Goal: Transaction & Acquisition: Subscribe to service/newsletter

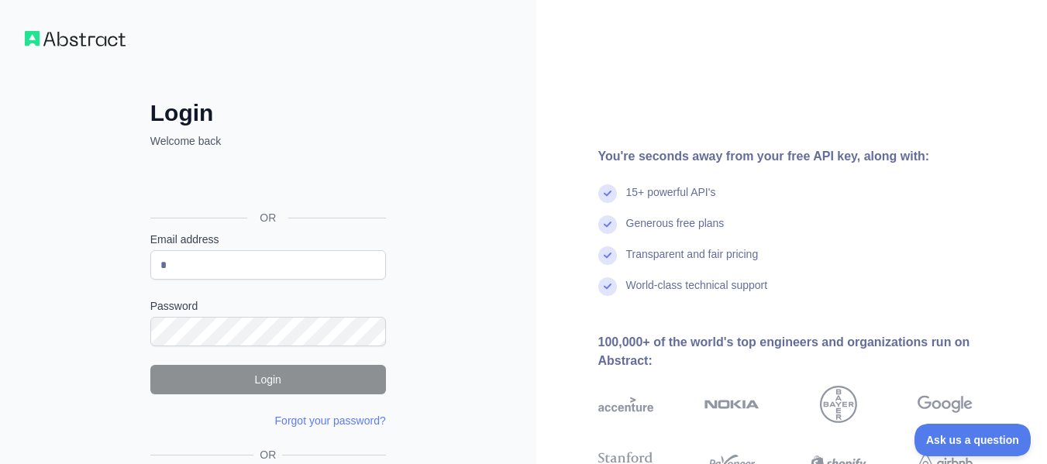
type input "**********"
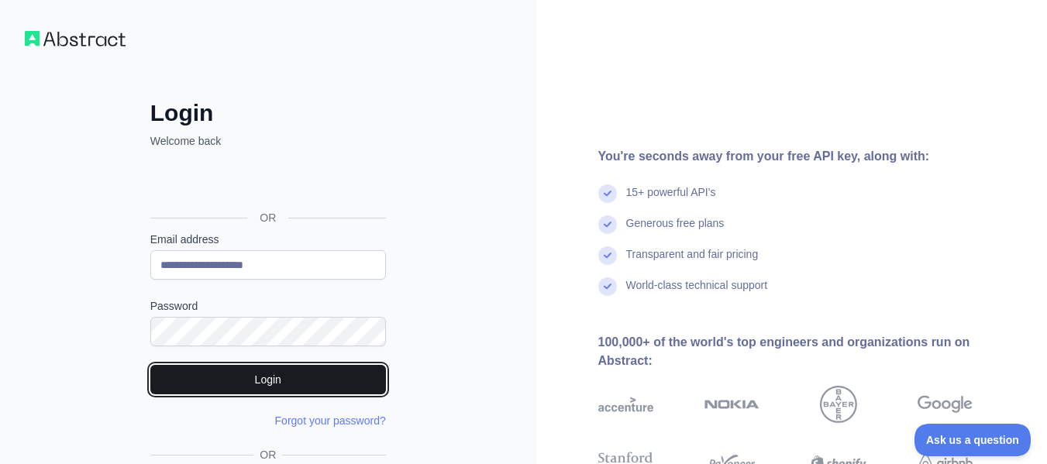
click at [244, 378] on button "Login" at bounding box center [268, 379] width 236 height 29
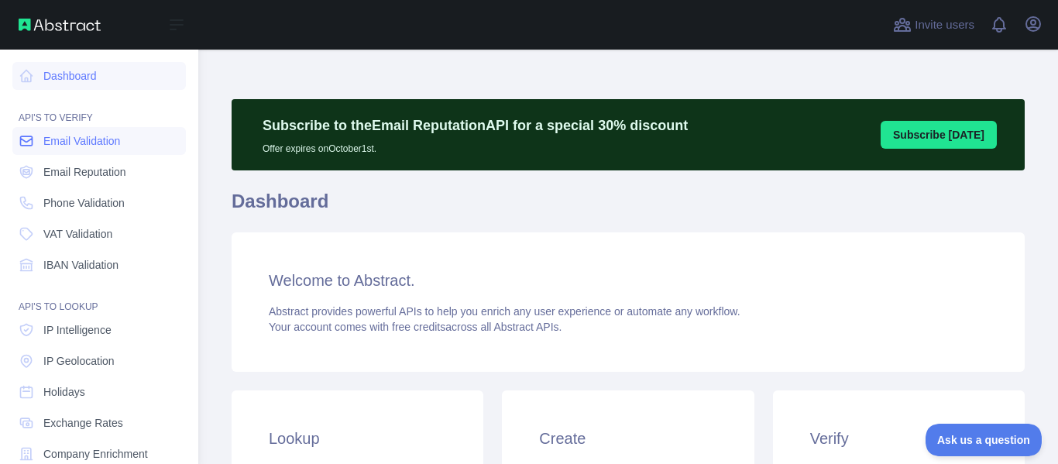
click at [91, 138] on span "Email Validation" at bounding box center [81, 140] width 77 height 15
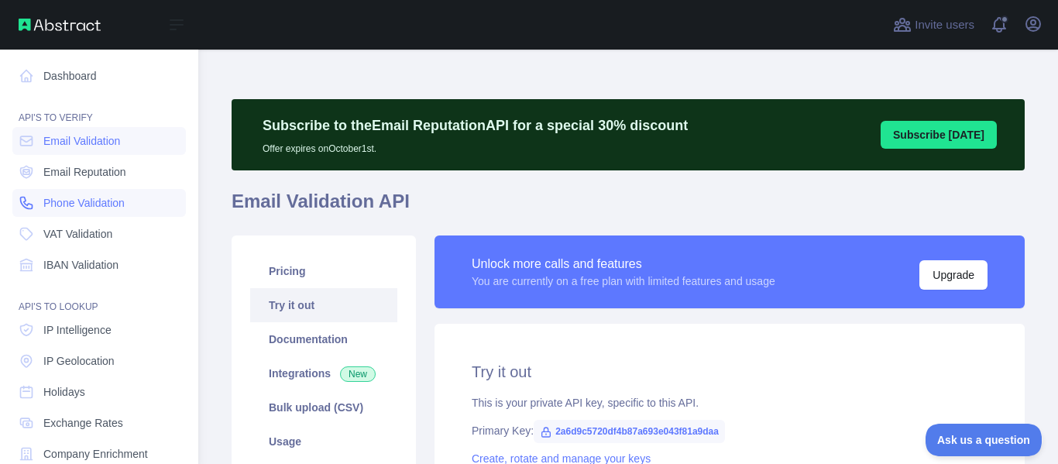
click at [86, 200] on span "Phone Validation" at bounding box center [83, 202] width 81 height 15
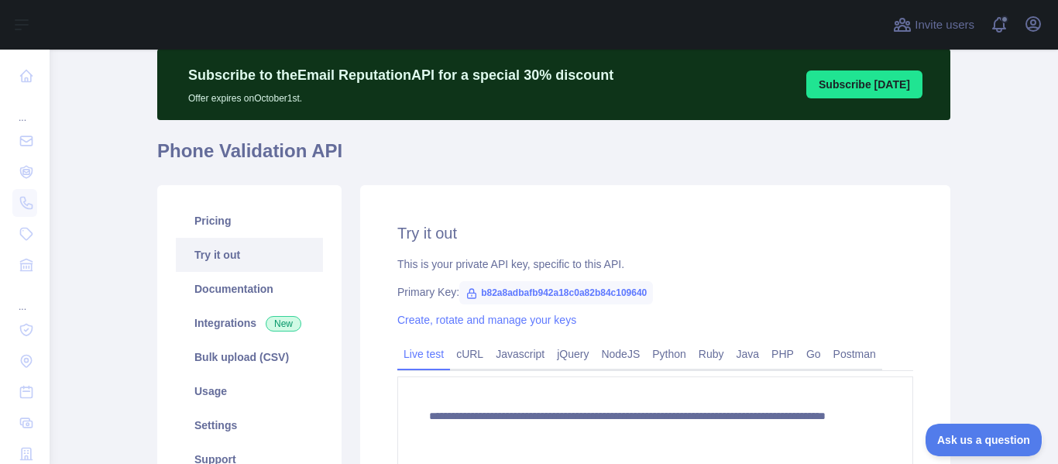
scroll to position [77, 0]
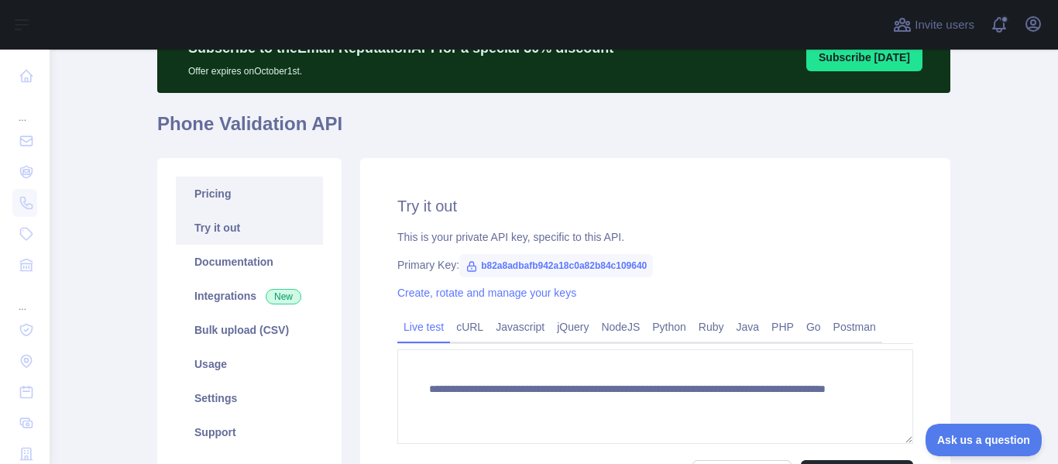
click at [246, 205] on link "Pricing" at bounding box center [249, 194] width 147 height 34
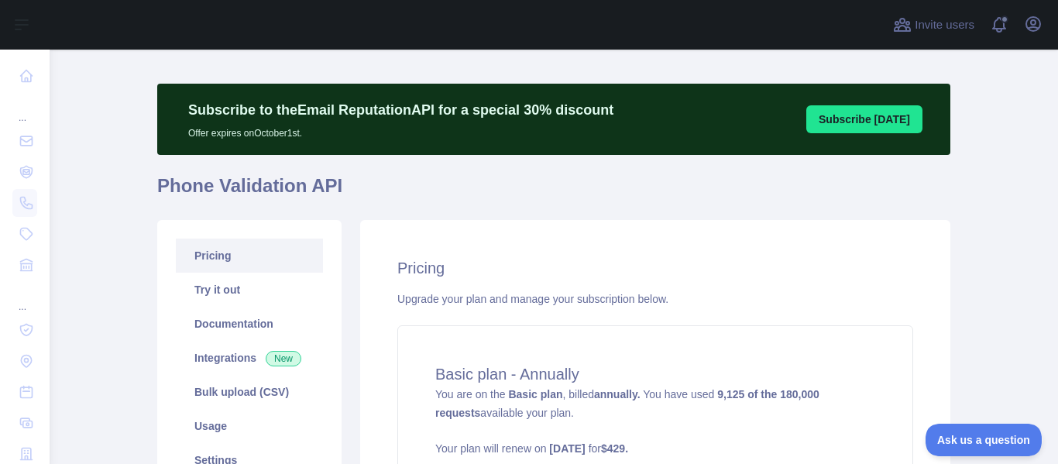
scroll to position [7, 0]
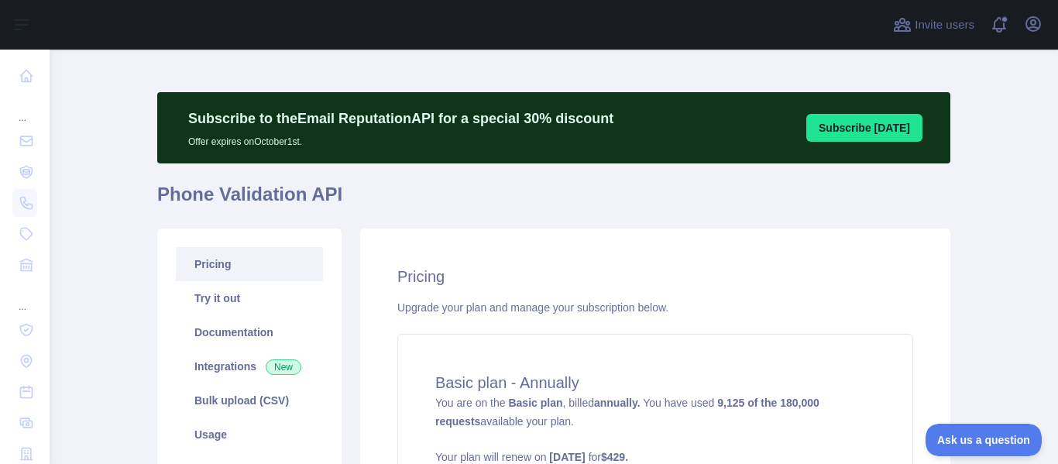
click at [219, 266] on link "Pricing" at bounding box center [249, 264] width 147 height 34
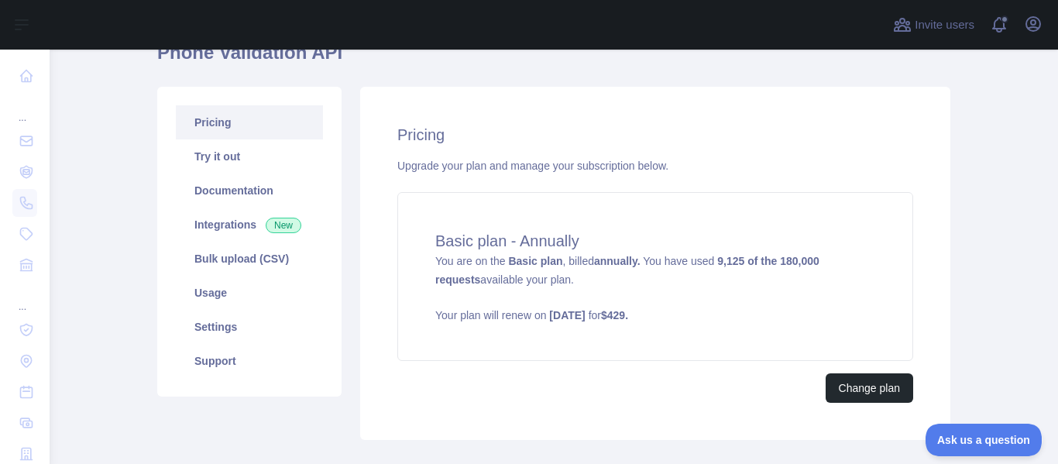
scroll to position [239, 0]
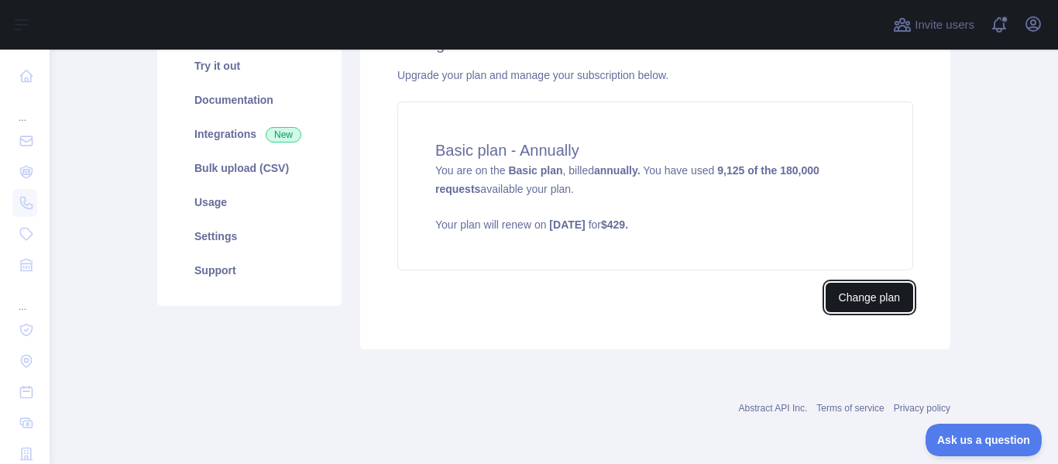
click at [844, 295] on button "Change plan" at bounding box center [870, 297] width 88 height 29
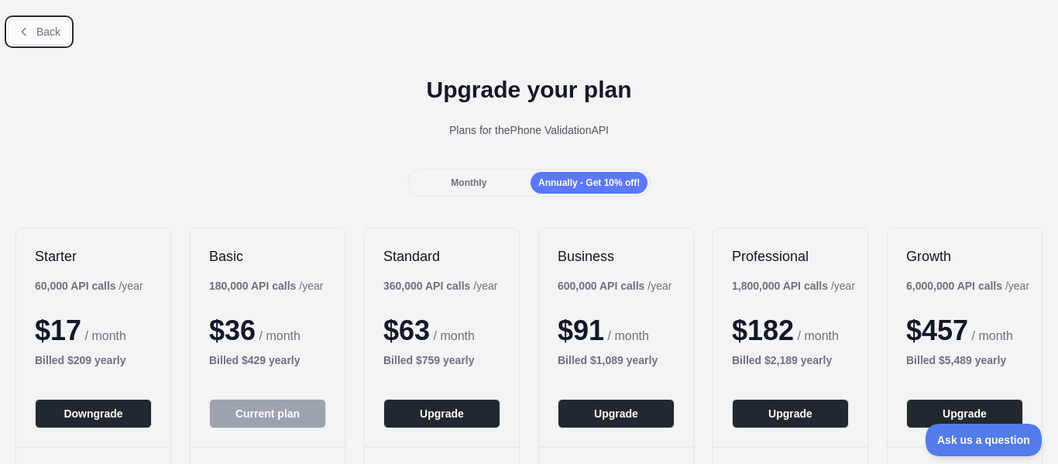
click at [36, 29] on span "Back" at bounding box center [48, 32] width 24 height 12
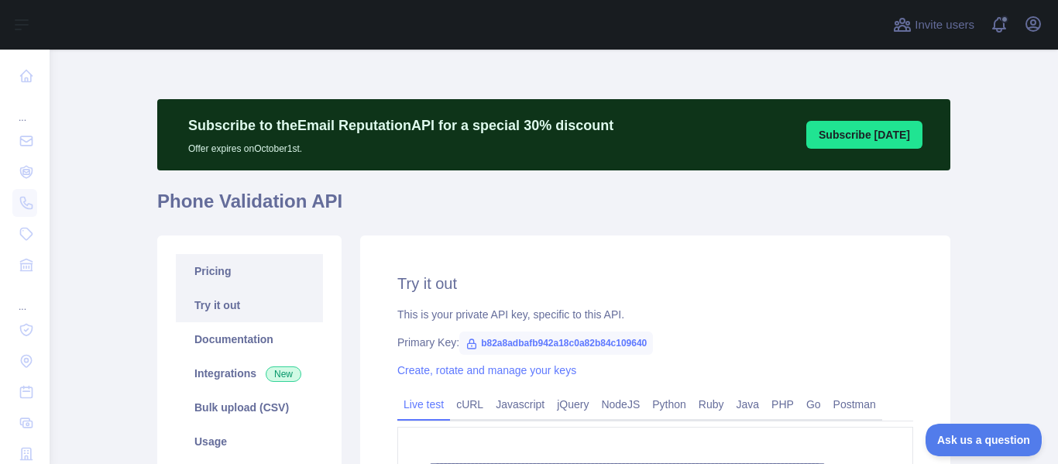
click at [229, 277] on link "Pricing" at bounding box center [249, 271] width 147 height 34
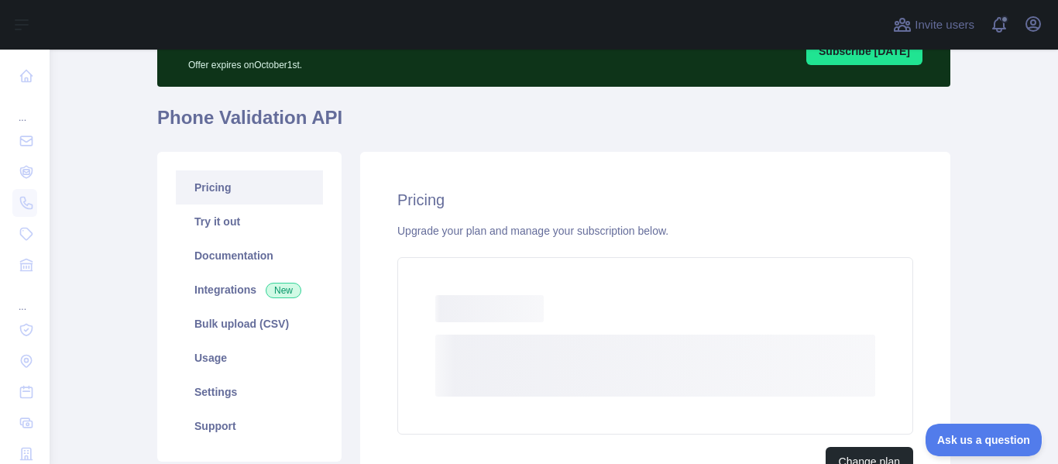
scroll to position [239, 0]
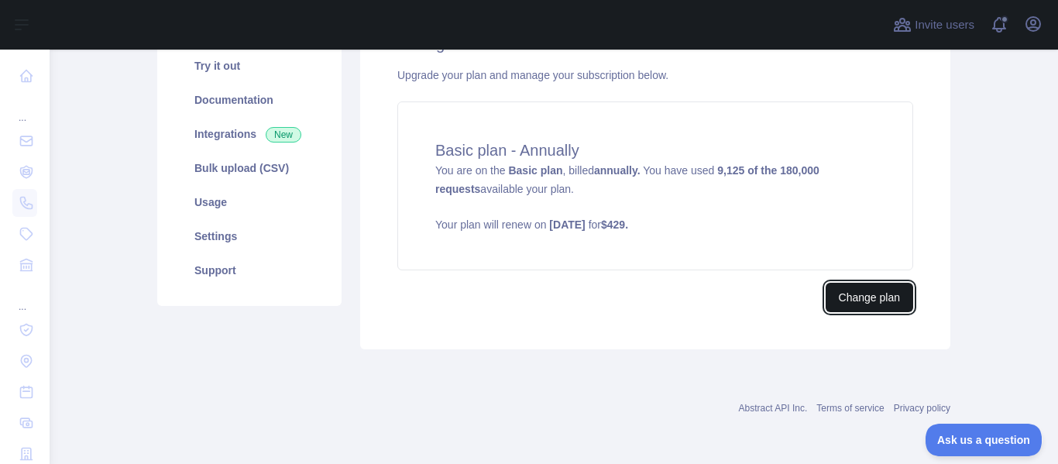
click at [862, 300] on button "Change plan" at bounding box center [870, 297] width 88 height 29
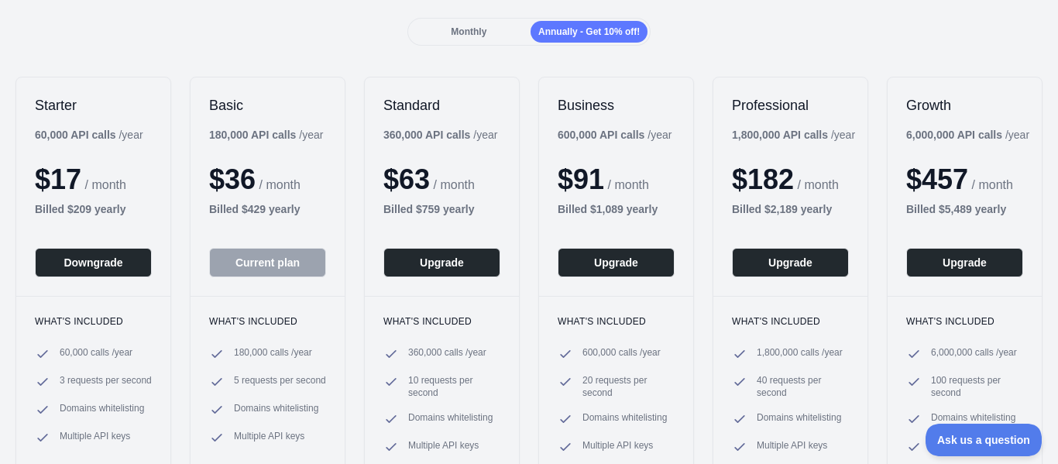
scroll to position [155, 0]
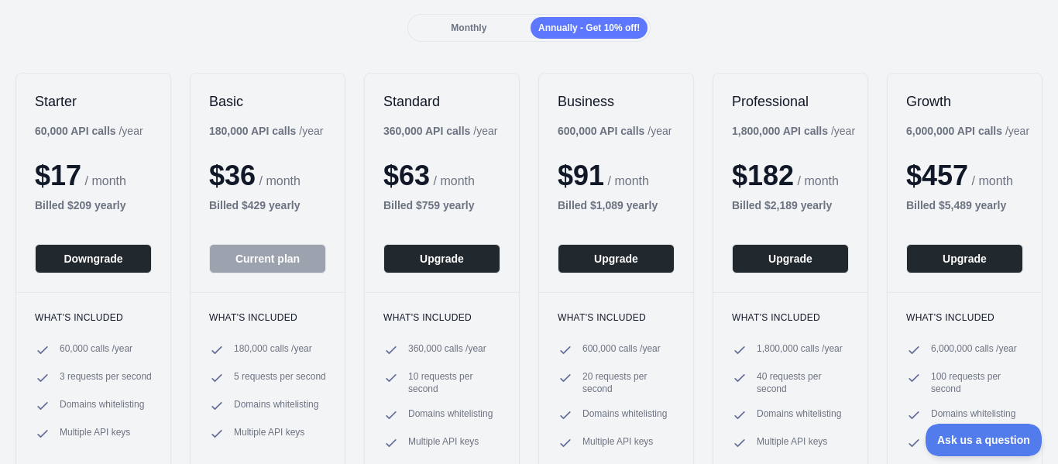
click at [477, 25] on span "Monthly" at bounding box center [469, 27] width 36 height 11
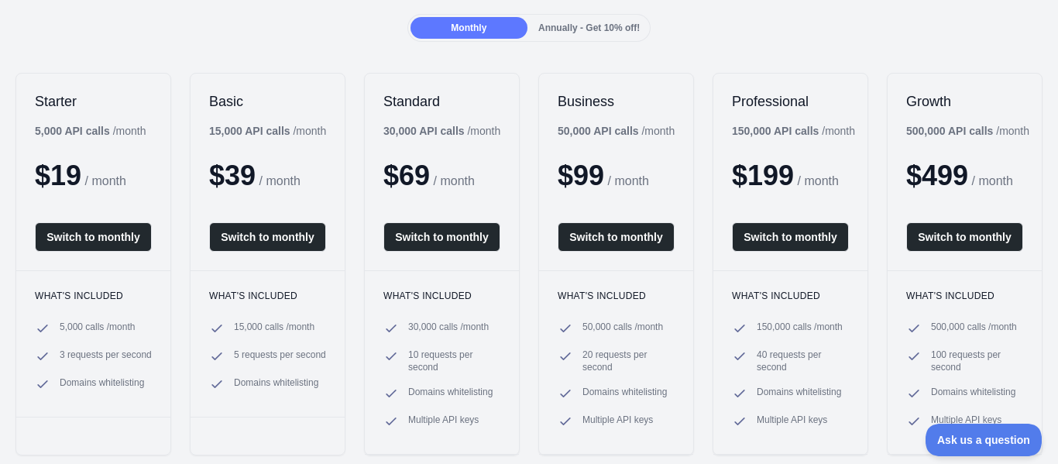
click at [580, 25] on span "Annually - Get 10% off!" at bounding box center [590, 27] width 102 height 11
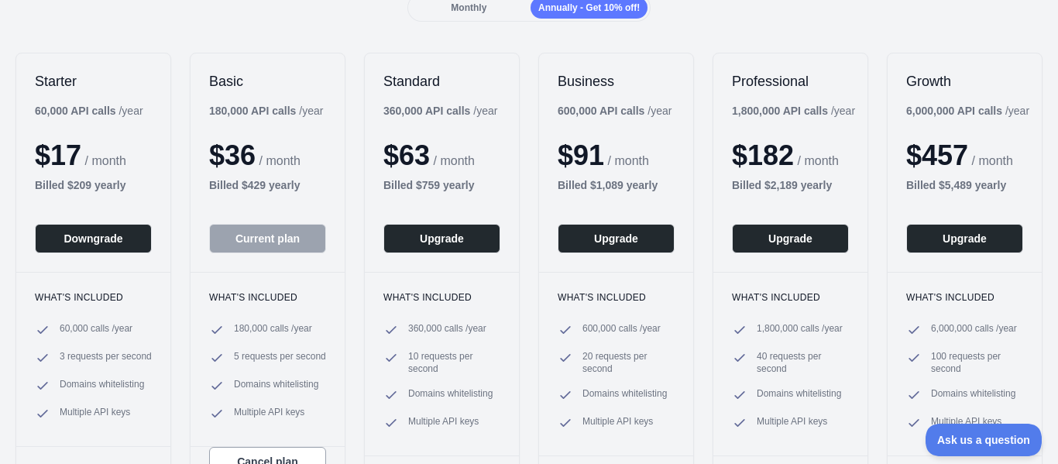
scroll to position [387, 0]
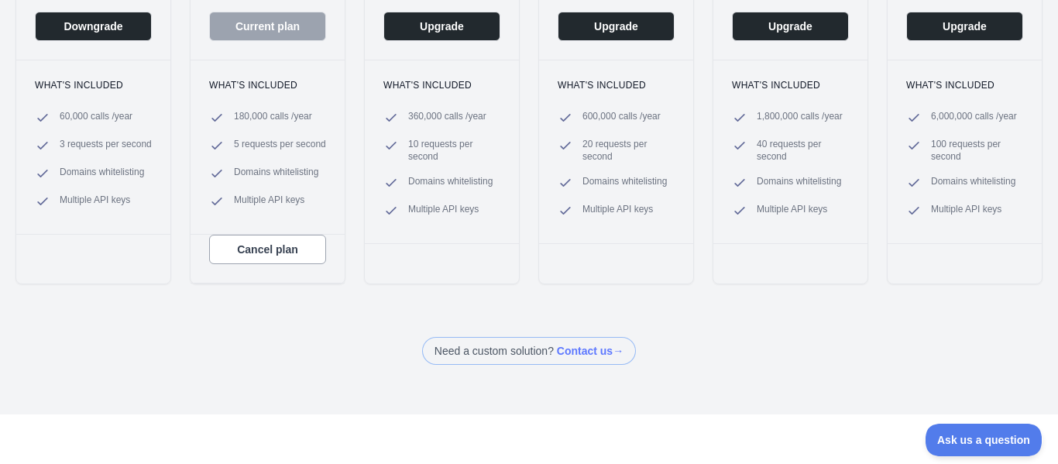
click at [489, 351] on span at bounding box center [529, 351] width 214 height 28
click at [862, 298] on div "Starter 60,000 API calls / year $ 17 / month Billed $ 209 yearly Downgrade What…" at bounding box center [529, 62] width 1058 height 475
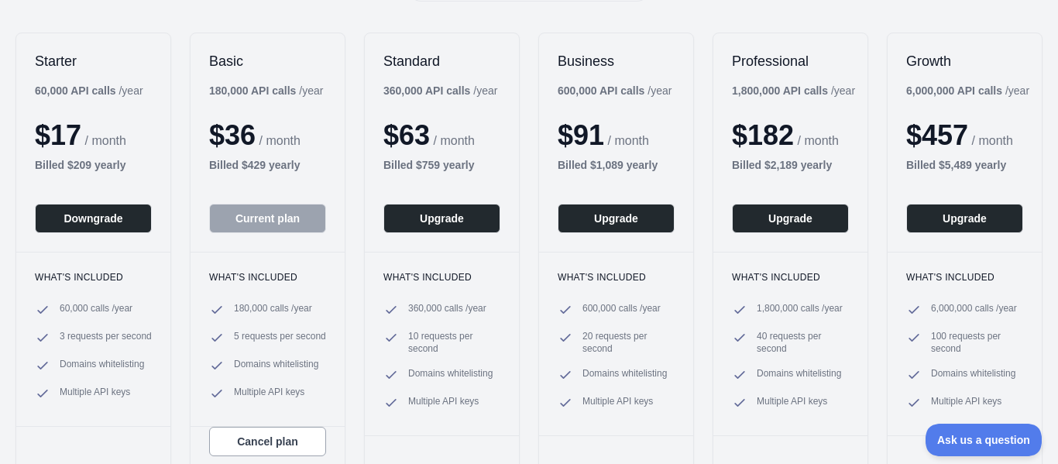
scroll to position [155, 0]
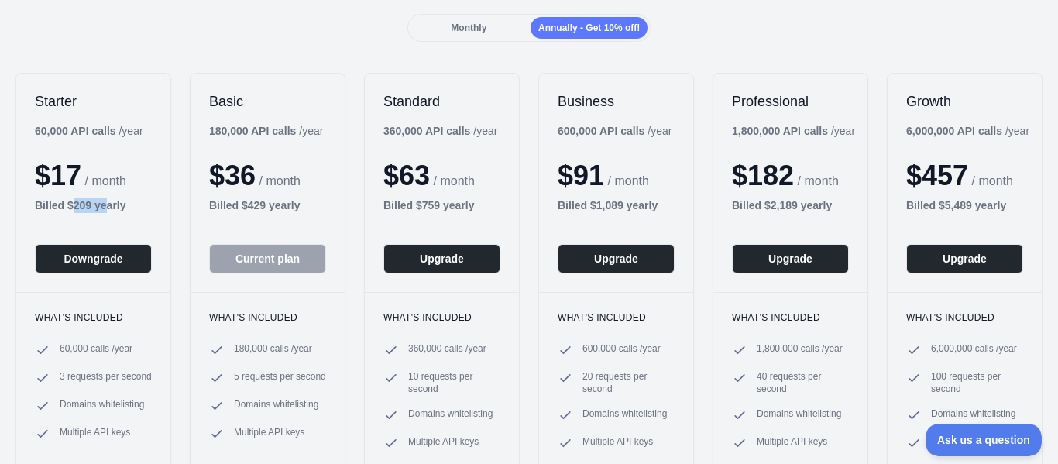
drag, startPoint x: 74, startPoint y: 205, endPoint x: 104, endPoint y: 207, distance: 29.5
click at [104, 207] on b "Billed $ 209 yearly" at bounding box center [80, 205] width 91 height 12
click at [308, 207] on div "Billed $ 429 yearly" at bounding box center [267, 205] width 117 height 15
